Goal: Book appointment/travel/reservation

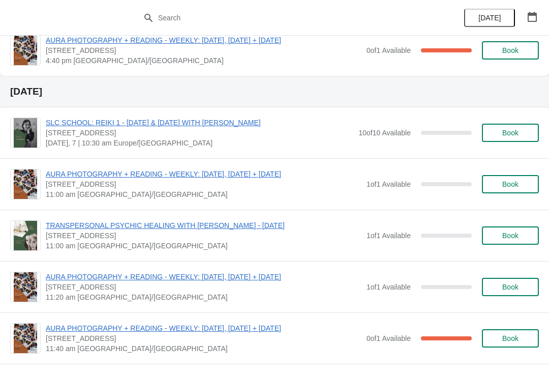
scroll to position [739, 0]
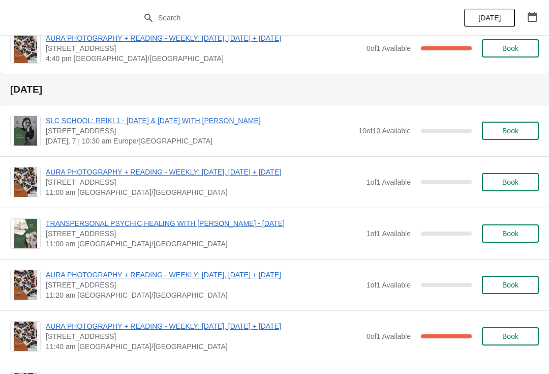
click at [225, 172] on span "AURA PHOTOGRAPHY + READING - WEEKLY: [DATE], [DATE] + [DATE]" at bounding box center [204, 172] width 316 height 10
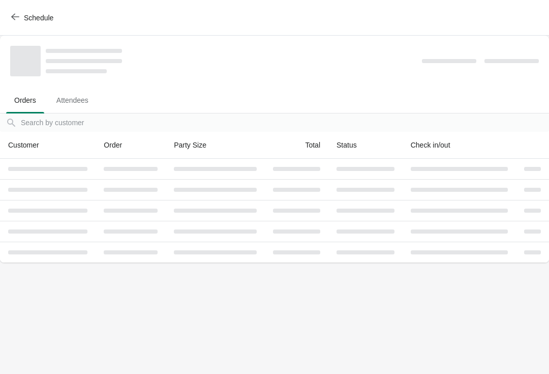
scroll to position [0, 0]
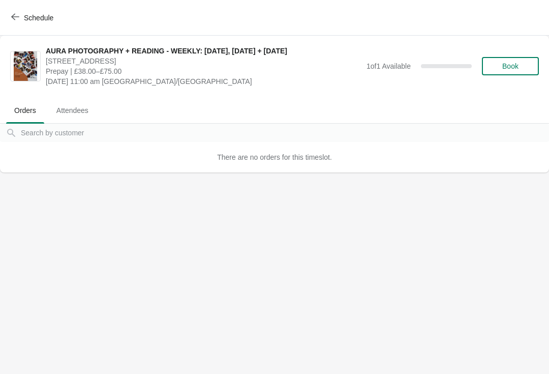
click at [515, 61] on button "Book" at bounding box center [510, 66] width 57 height 18
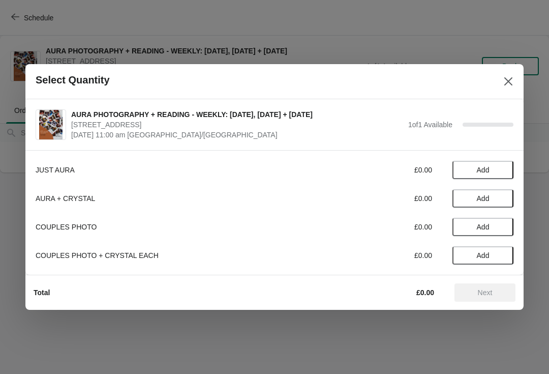
click at [490, 226] on span "Add" at bounding box center [483, 227] width 13 height 8
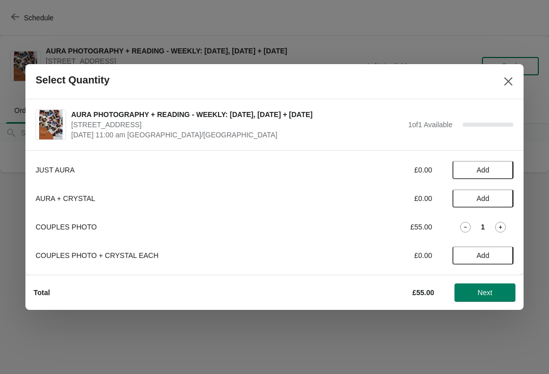
click at [482, 297] on button "Next" at bounding box center [484, 292] width 61 height 18
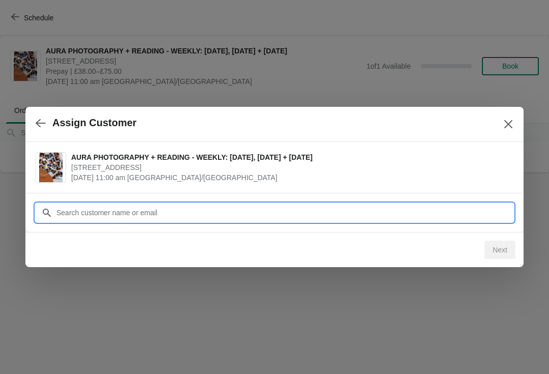
click at [383, 212] on input "Customer" at bounding box center [285, 212] width 458 height 18
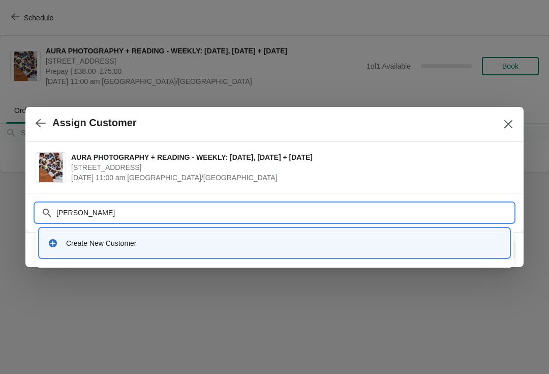
type input "[PERSON_NAME]"
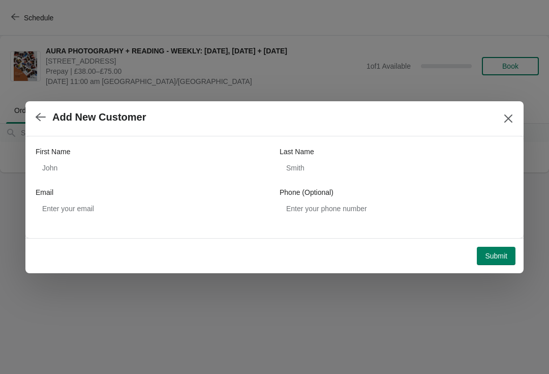
click at [32, 115] on button "button" at bounding box center [41, 117] width 18 height 20
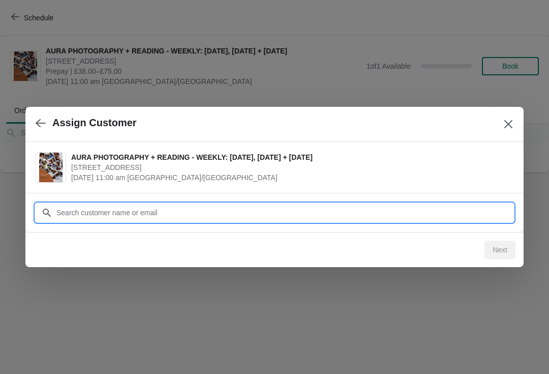
click at [197, 215] on input "Customer" at bounding box center [285, 212] width 458 height 18
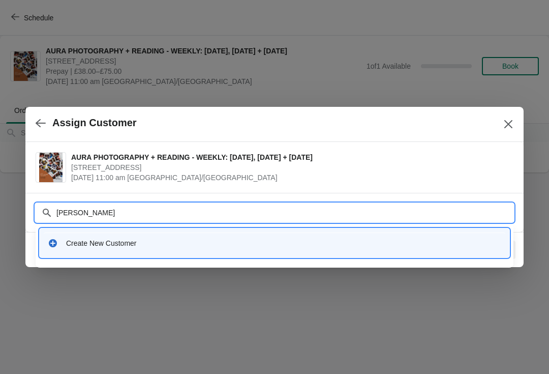
type input "[PERSON_NAME]"
click at [256, 240] on div "Create New Customer" at bounding box center [283, 243] width 435 height 10
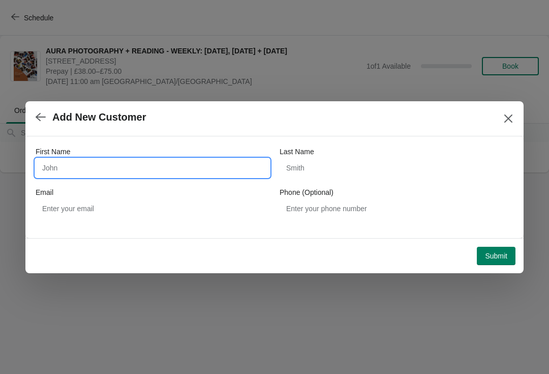
click at [166, 175] on input "First Name" at bounding box center [153, 168] width 234 height 18
type input "[PERSON_NAME]"
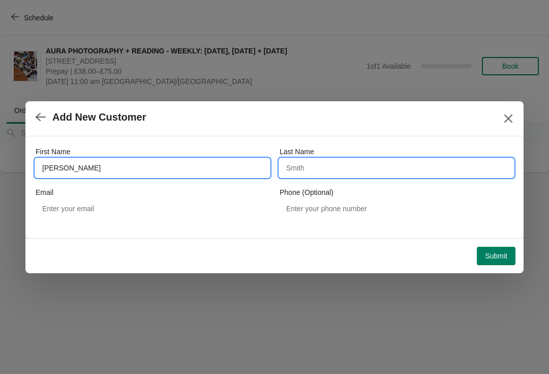
click at [336, 168] on input "Last Name" at bounding box center [397, 168] width 234 height 18
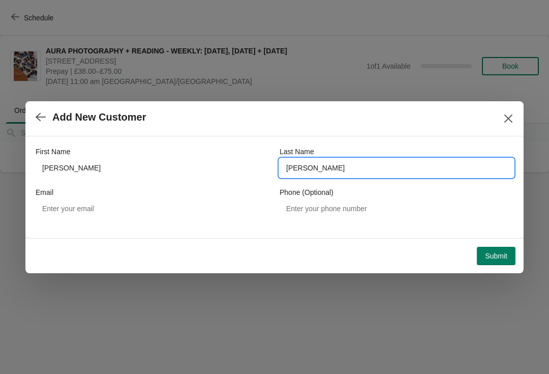
type input "[PERSON_NAME]"
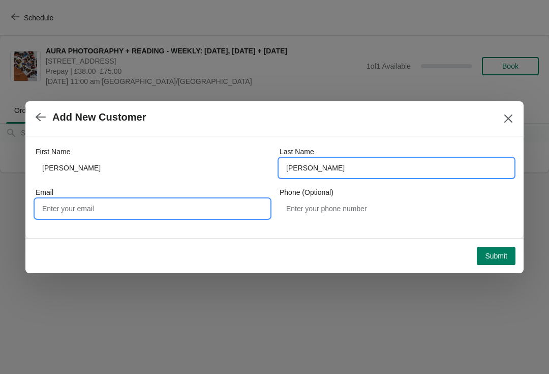
click at [178, 208] on input "Email" at bounding box center [153, 208] width 234 height 18
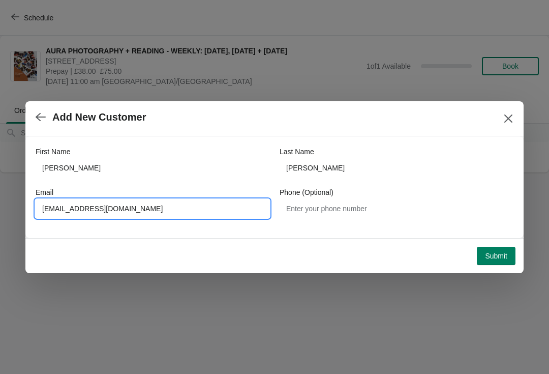
type input "[EMAIL_ADDRESS][DOMAIN_NAME]"
click at [498, 258] on span "Submit" at bounding box center [496, 256] width 22 height 8
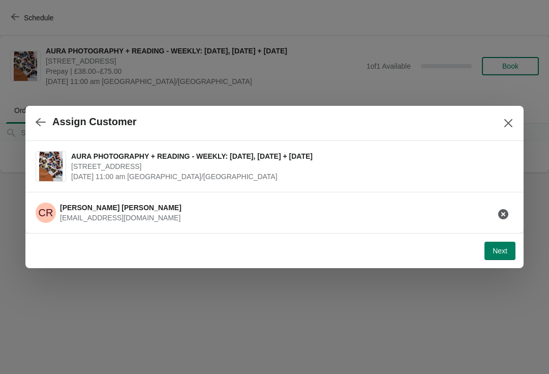
click at [495, 247] on span "Next" at bounding box center [500, 251] width 15 height 8
select select "Yes"
